Goal: Information Seeking & Learning: Learn about a topic

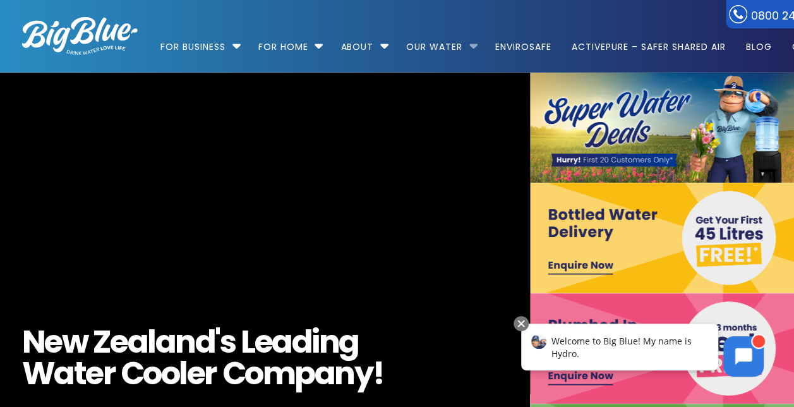
click at [473, 46] on li "Our Water Our Water – h2o in all its glory Filtered Water Solutions" at bounding box center [440, 41] width 87 height 72
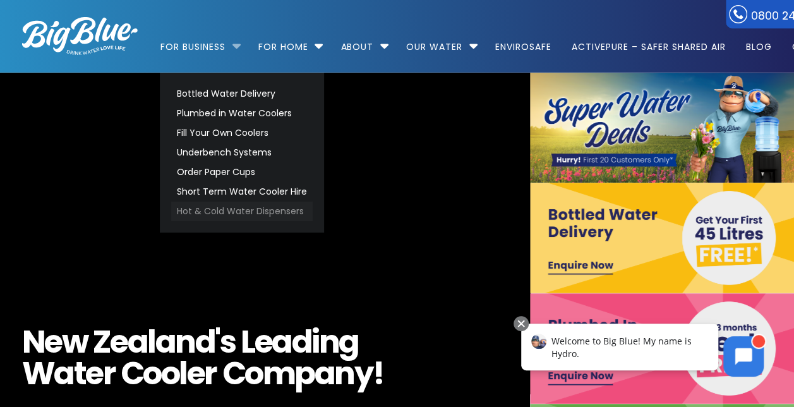
click at [228, 209] on link "Hot & Cold Water Dispensers" at bounding box center [241, 211] width 141 height 20
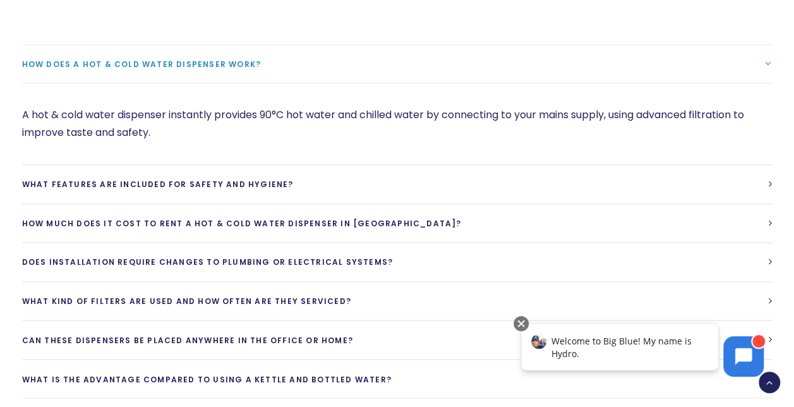
scroll to position [3284, 0]
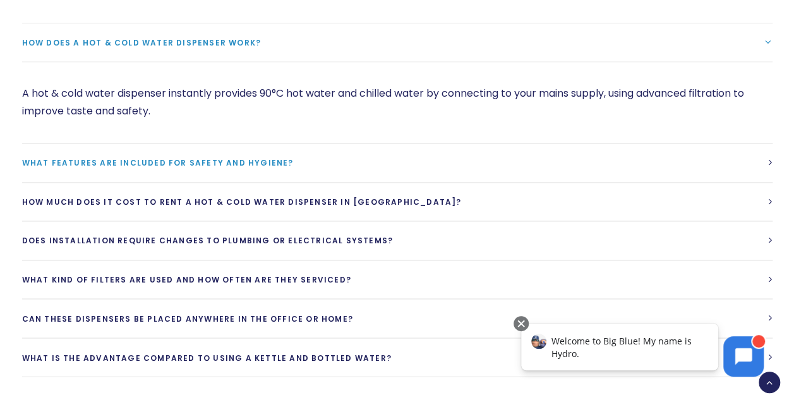
click at [414, 158] on link "What features are included for safety and hygiene?" at bounding box center [397, 162] width 750 height 39
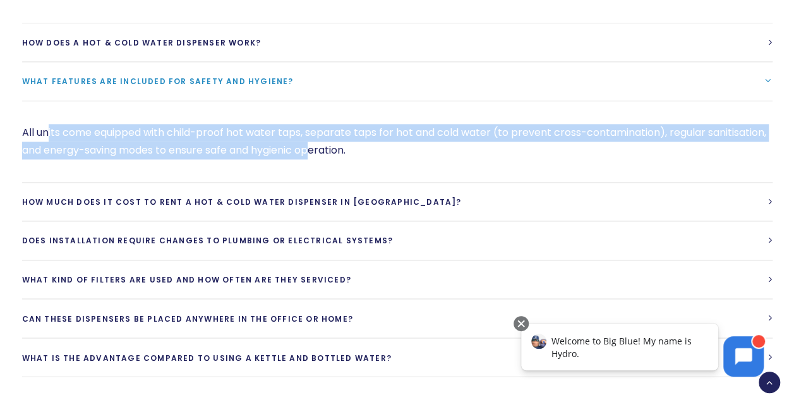
drag, startPoint x: 48, startPoint y: 127, endPoint x: 315, endPoint y: 142, distance: 266.9
click at [315, 142] on p "All units come equipped with child-proof hot water taps, separate taps for hot …" at bounding box center [397, 141] width 750 height 35
click at [211, 133] on p "All units come equipped with child-proof hot water taps, separate taps for hot …" at bounding box center [397, 141] width 750 height 35
drag, startPoint x: 35, startPoint y: 128, endPoint x: 269, endPoint y: 142, distance: 234.8
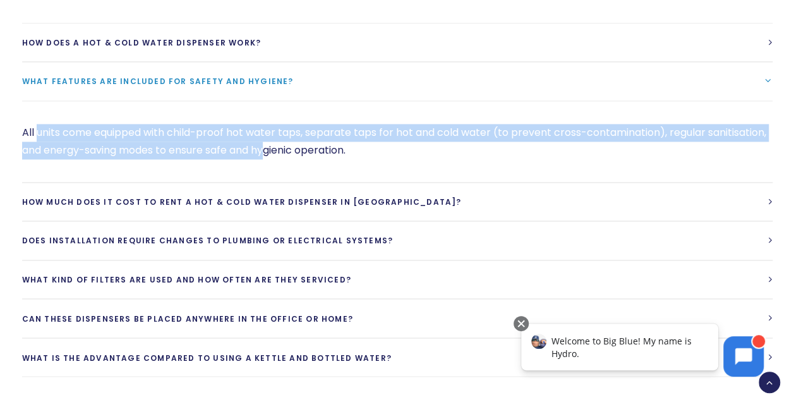
click at [269, 142] on p "All units come equipped with child-proof hot water taps, separate taps for hot …" at bounding box center [397, 141] width 750 height 35
click at [219, 129] on p "All units come equipped with child-proof hot water taps, separate taps for hot …" at bounding box center [397, 141] width 750 height 35
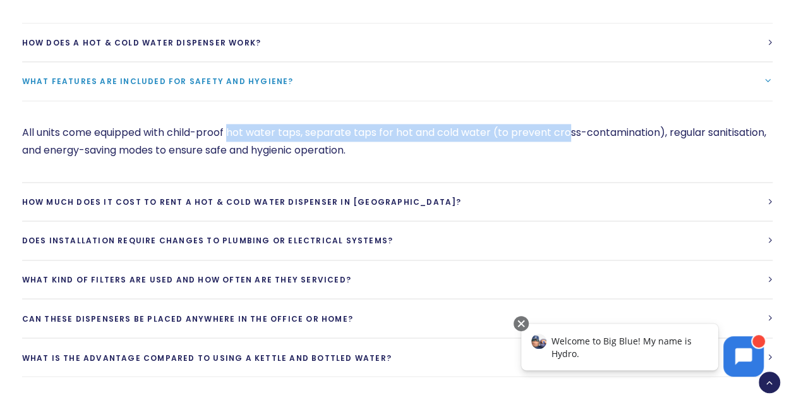
drag, startPoint x: 231, startPoint y: 129, endPoint x: 570, endPoint y: 138, distance: 339.3
click at [570, 138] on p "All units come equipped with child-proof hot water taps, separate taps for hot …" at bounding box center [397, 141] width 750 height 35
click at [571, 139] on p "All units come equipped with child-proof hot water taps, separate taps for hot …" at bounding box center [397, 141] width 750 height 35
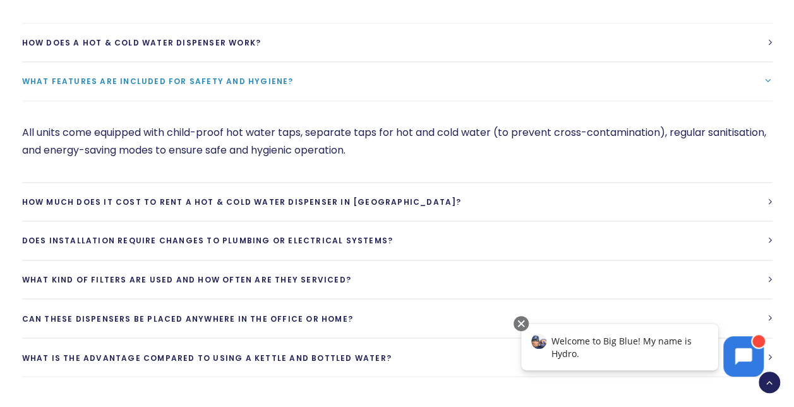
click at [455, 145] on p "All units come equipped with child-proof hot water taps, separate taps for hot …" at bounding box center [397, 141] width 750 height 35
click at [248, 192] on link "How much does it cost to rent a hot & cold water dispenser in [GEOGRAPHIC_DATA]?" at bounding box center [397, 202] width 750 height 39
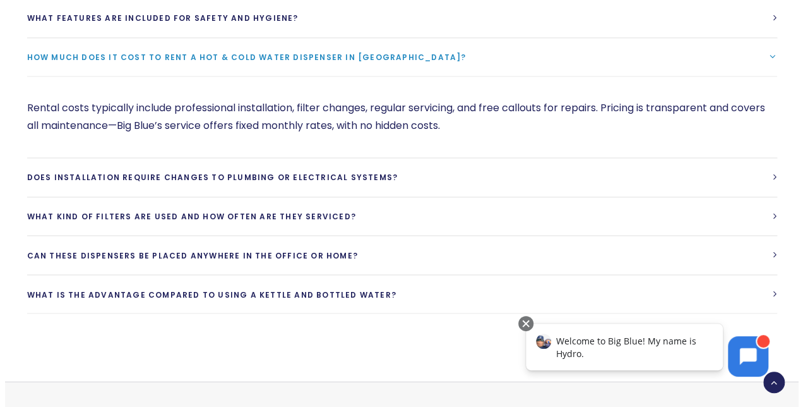
scroll to position [3410, 0]
